Goal: Check status

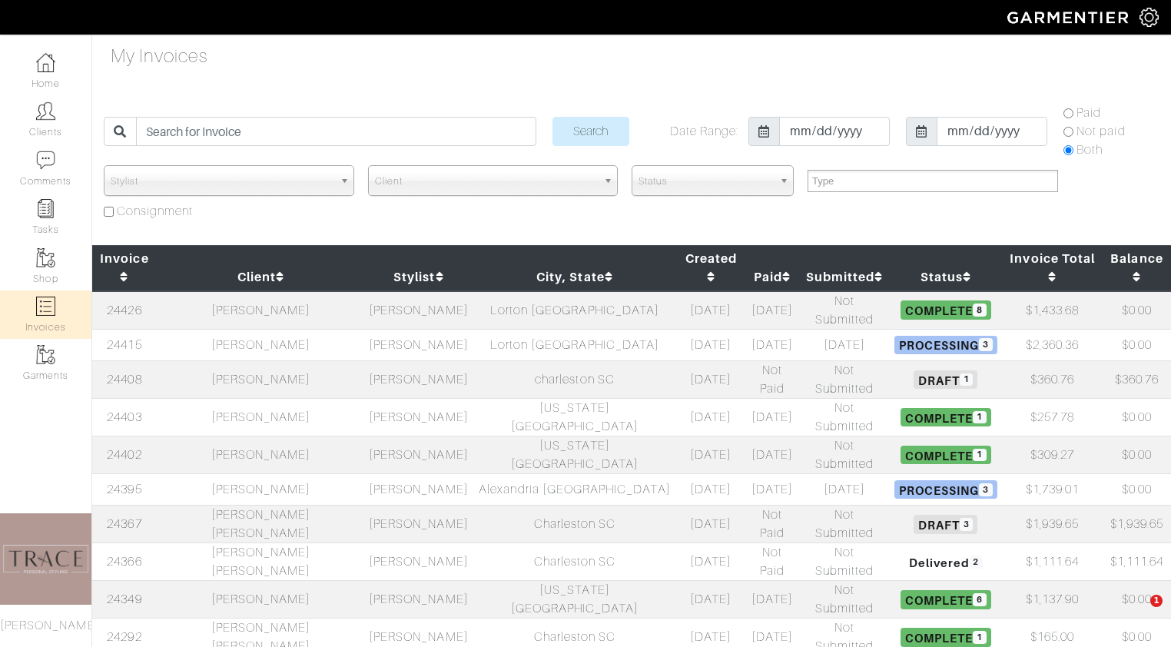
select select
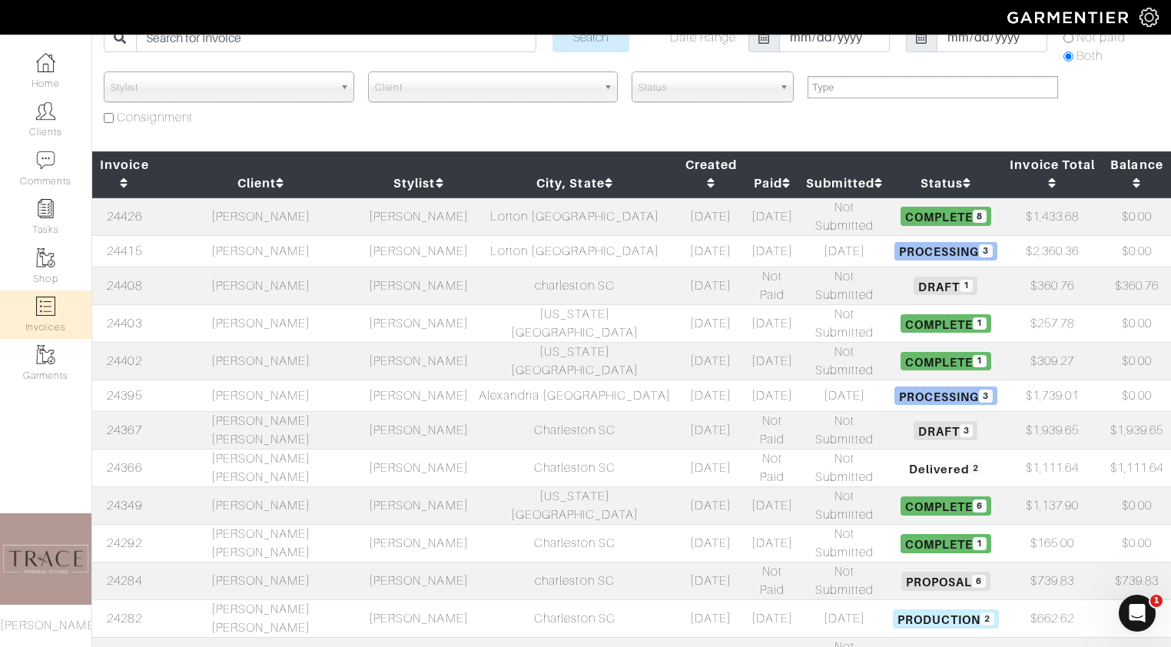
scroll to position [111, 0]
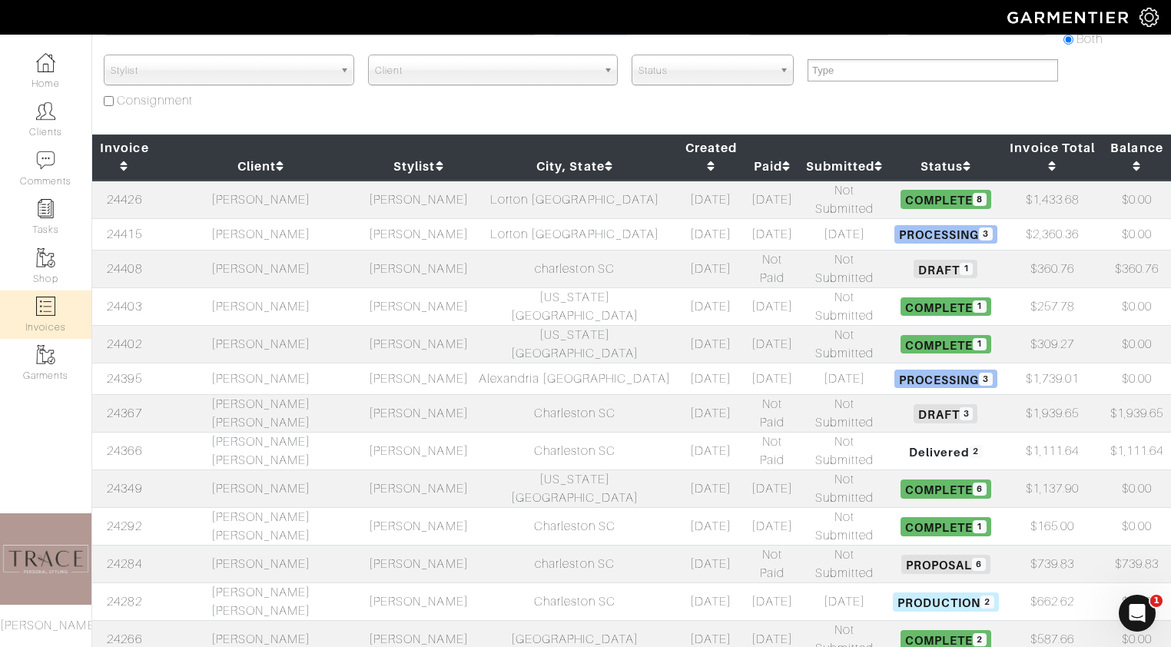
click at [258, 546] on td "Kate Daughtry" at bounding box center [261, 565] width 208 height 38
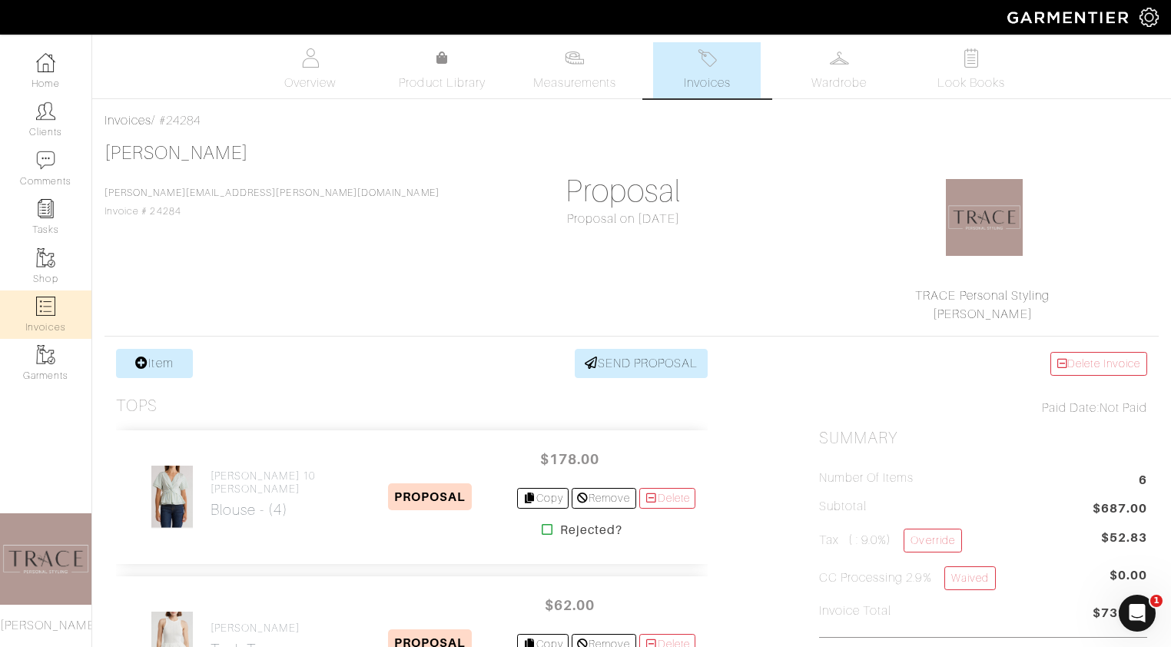
click at [52, 307] on img at bounding box center [45, 306] width 19 height 19
select select
